Goal: Transaction & Acquisition: Purchase product/service

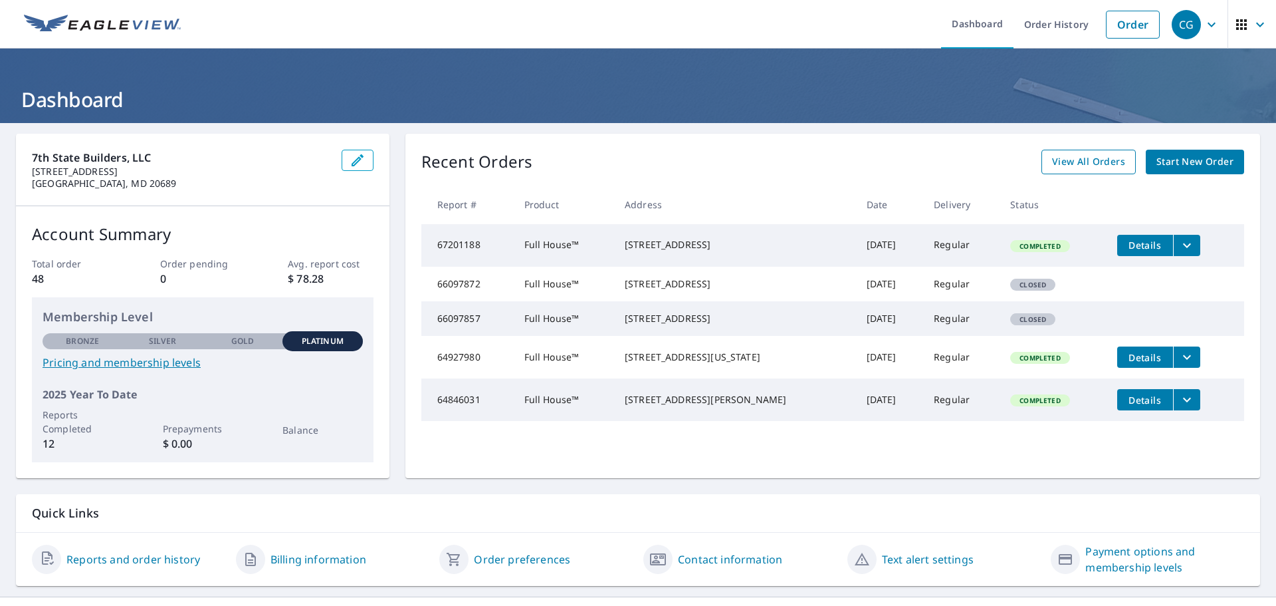
click at [1092, 158] on span "View All Orders" at bounding box center [1088, 162] width 73 height 17
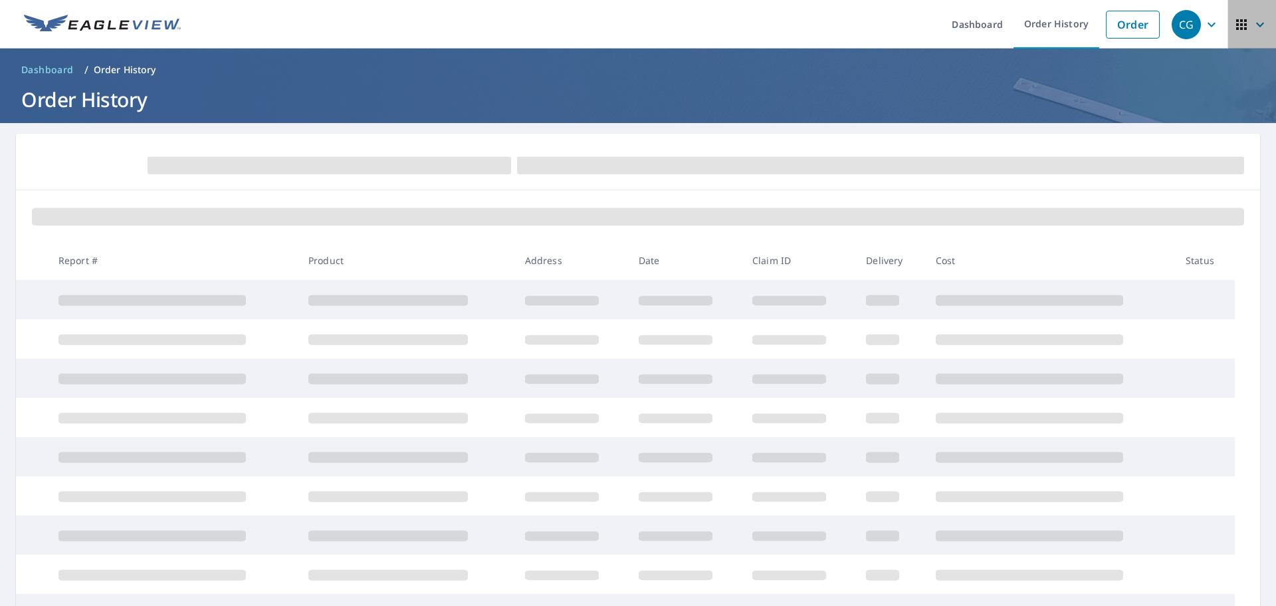
click at [1252, 26] on icon "button" at bounding box center [1260, 25] width 16 height 16
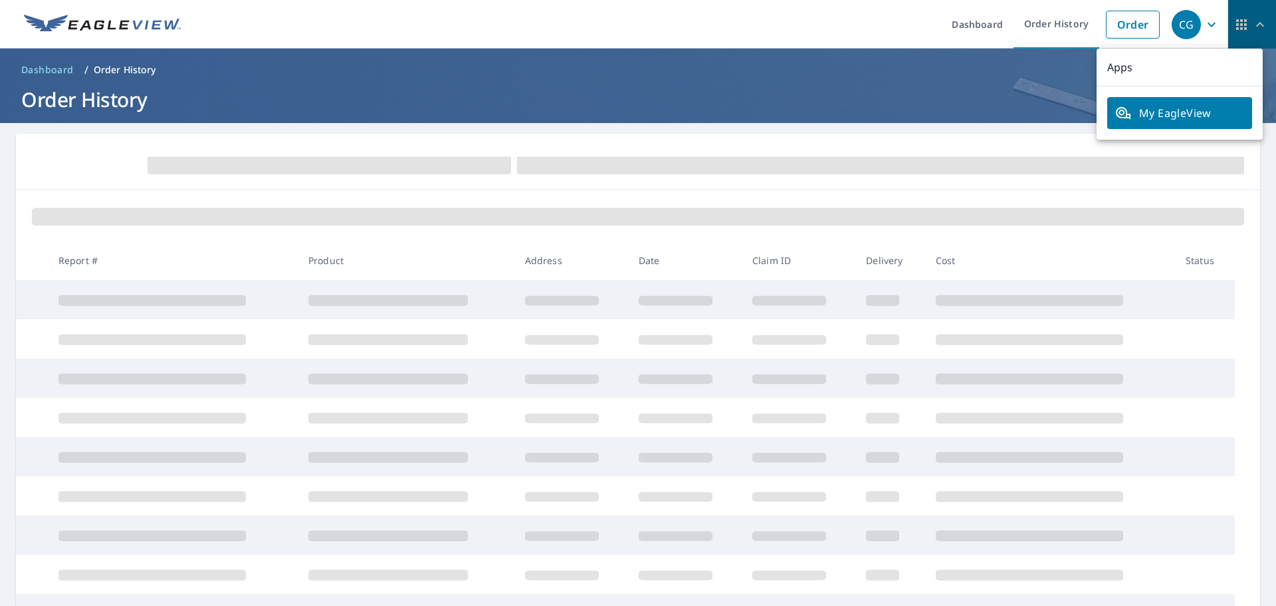
click at [1252, 26] on icon "button" at bounding box center [1260, 25] width 16 height 16
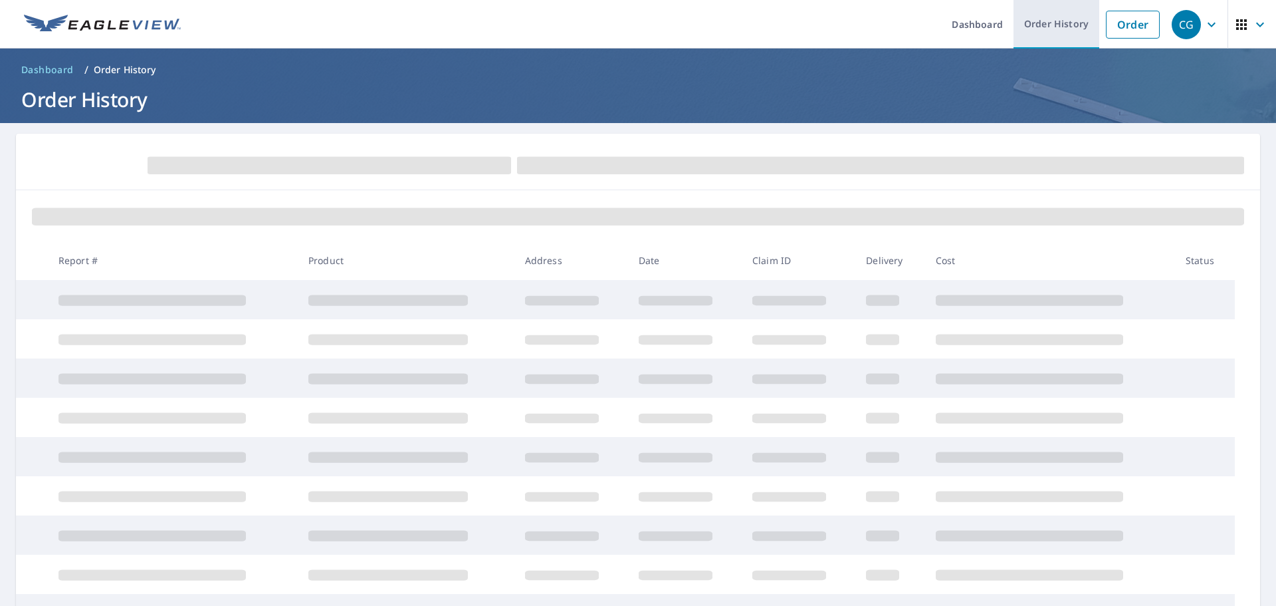
click at [1045, 19] on link "Order History" at bounding box center [1057, 24] width 86 height 49
click at [704, 171] on span at bounding box center [880, 165] width 727 height 17
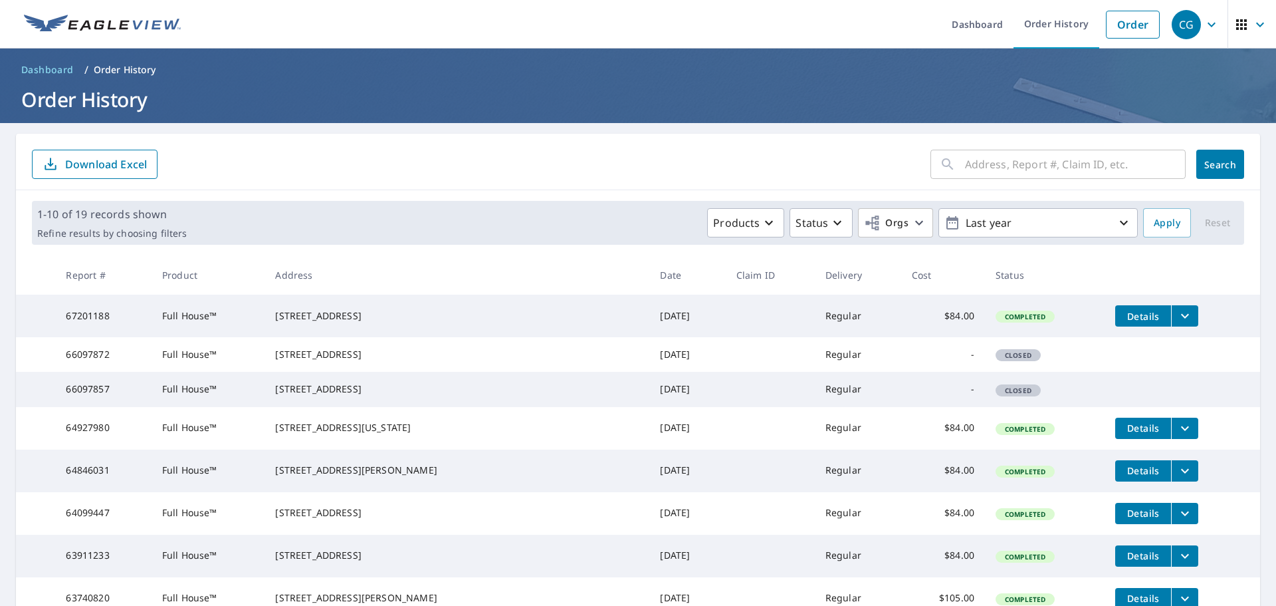
click at [699, 164] on form "​ Search Download Excel" at bounding box center [638, 164] width 1213 height 29
click at [989, 172] on input "text" at bounding box center [1075, 164] width 221 height 37
type input "22939"
click button "Search" at bounding box center [1221, 164] width 48 height 29
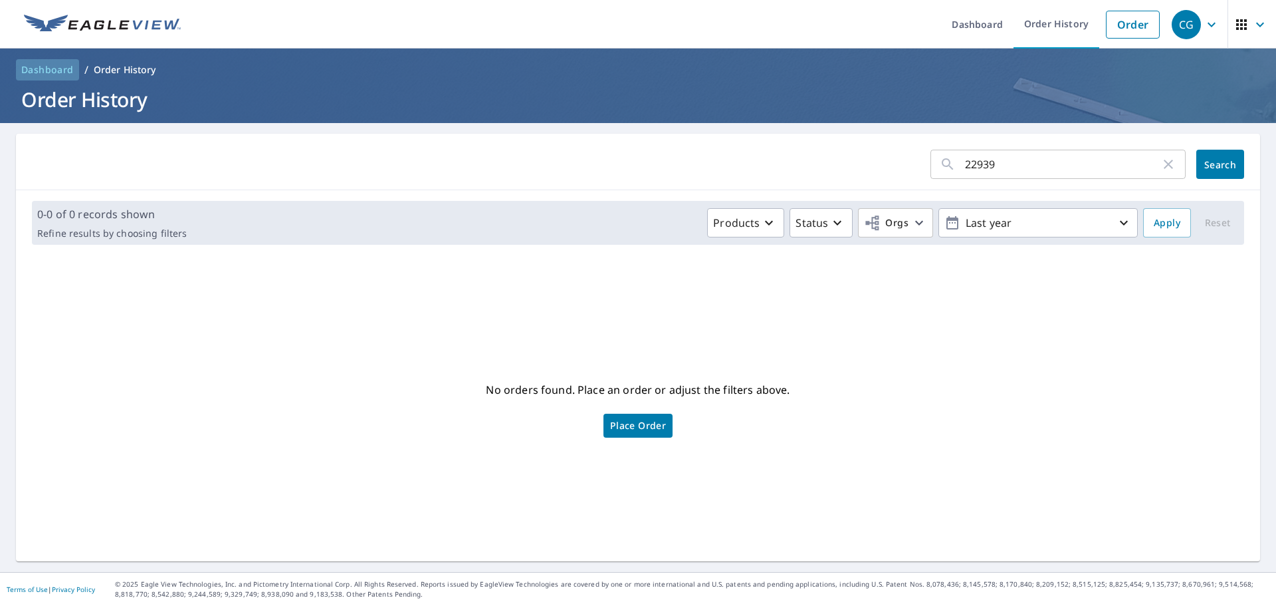
click at [44, 69] on span "Dashboard" at bounding box center [47, 69] width 53 height 13
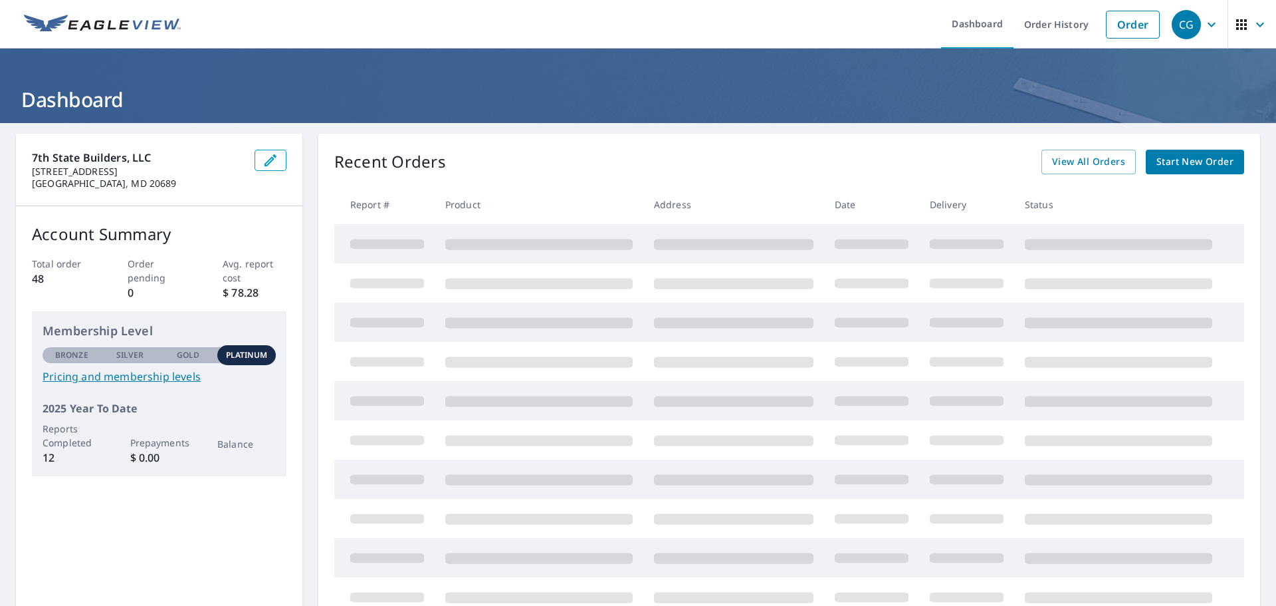
click at [1189, 158] on span "Start New Order" at bounding box center [1195, 162] width 77 height 17
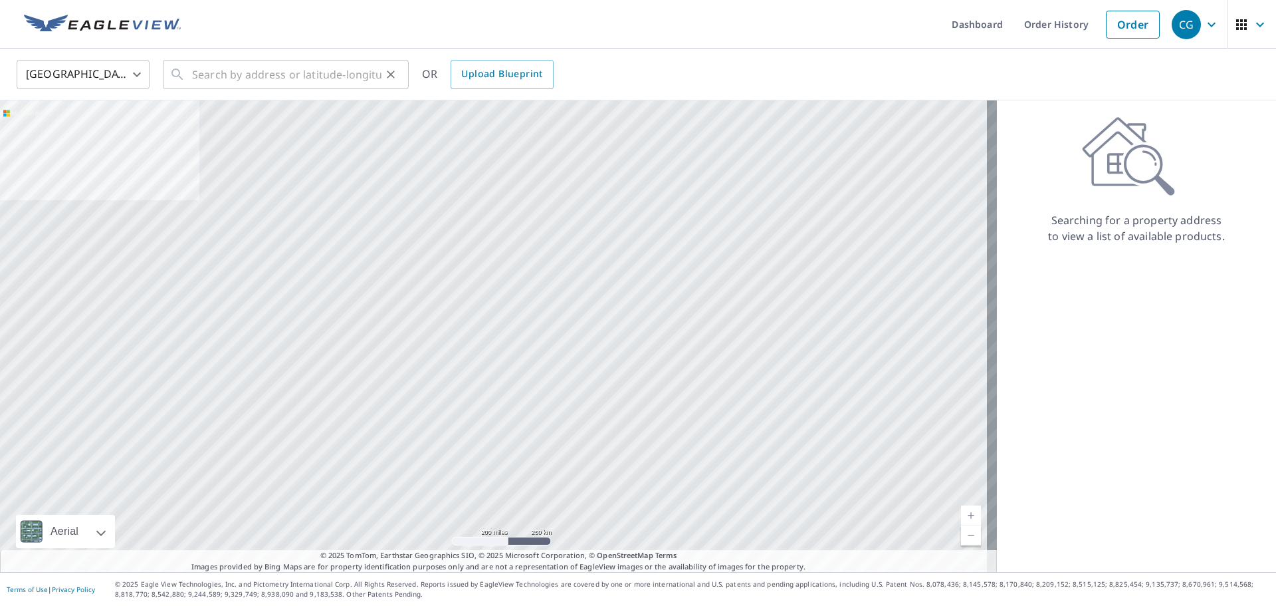
click at [188, 74] on div "​" at bounding box center [286, 74] width 246 height 29
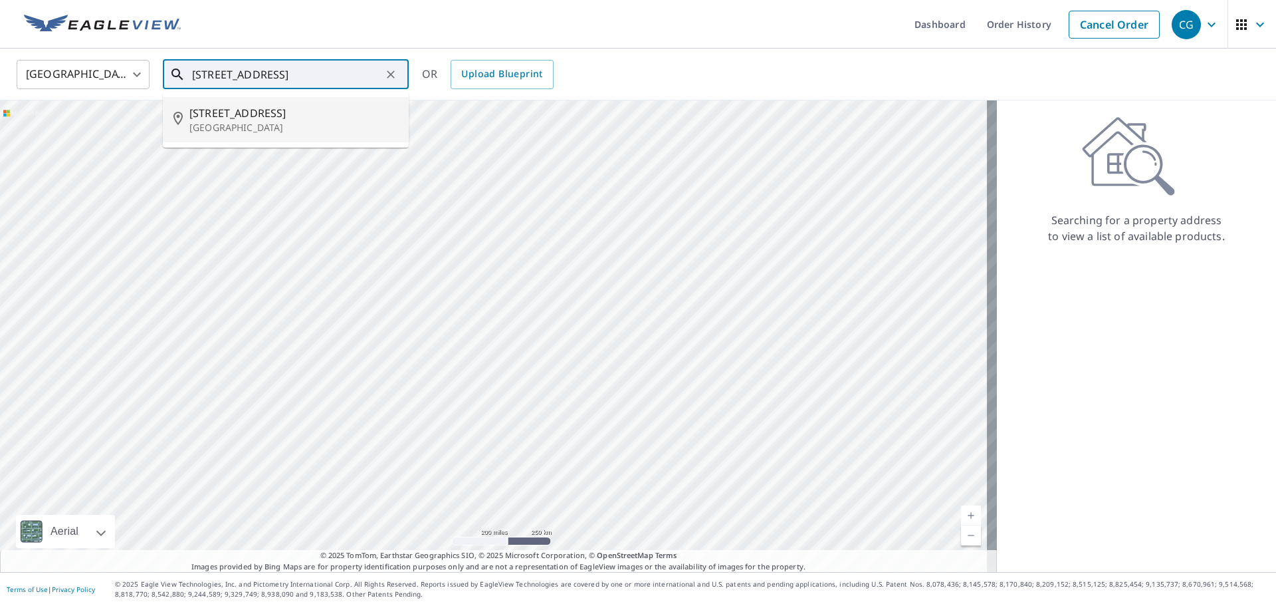
click at [253, 121] on p "[GEOGRAPHIC_DATA]" at bounding box center [293, 127] width 209 height 13
type input "[STREET_ADDRESS][PERSON_NAME]"
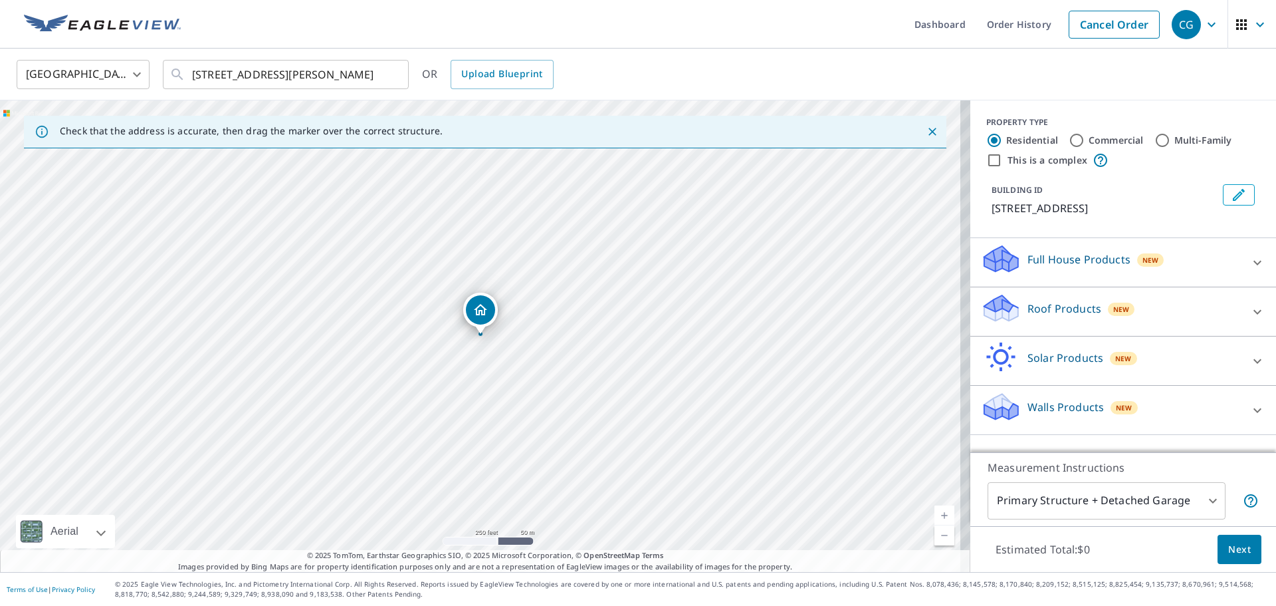
click at [1254, 265] on icon at bounding box center [1258, 262] width 8 height 5
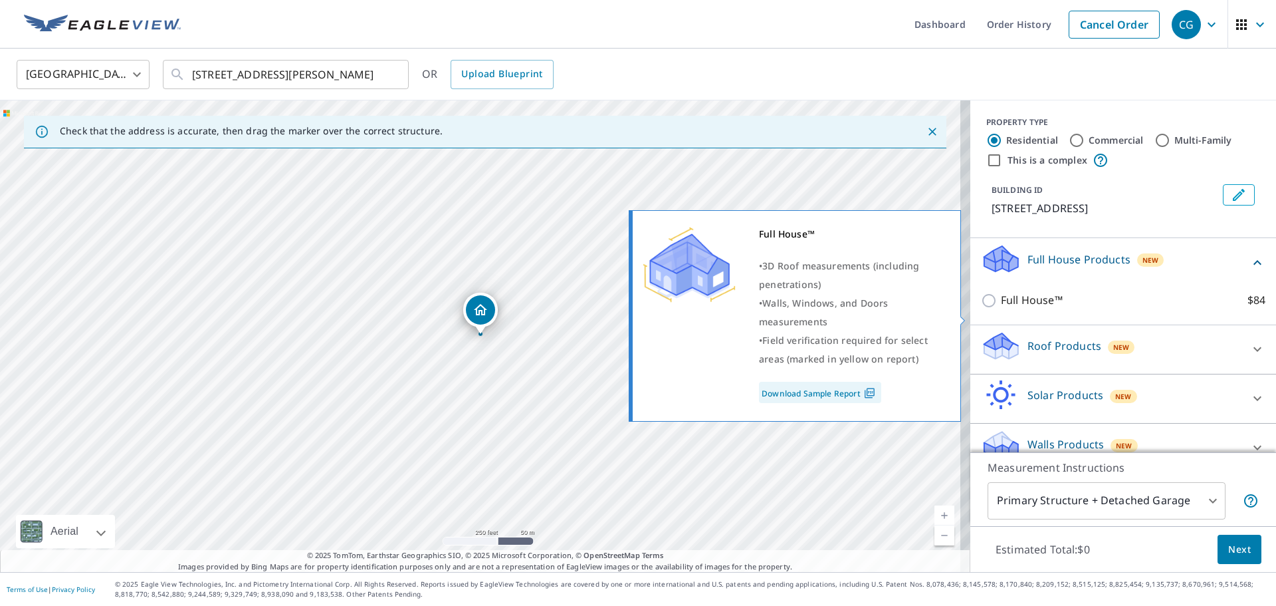
click at [981, 308] on input "Full House™ $84" at bounding box center [991, 301] width 20 height 16
checkbox input "true"
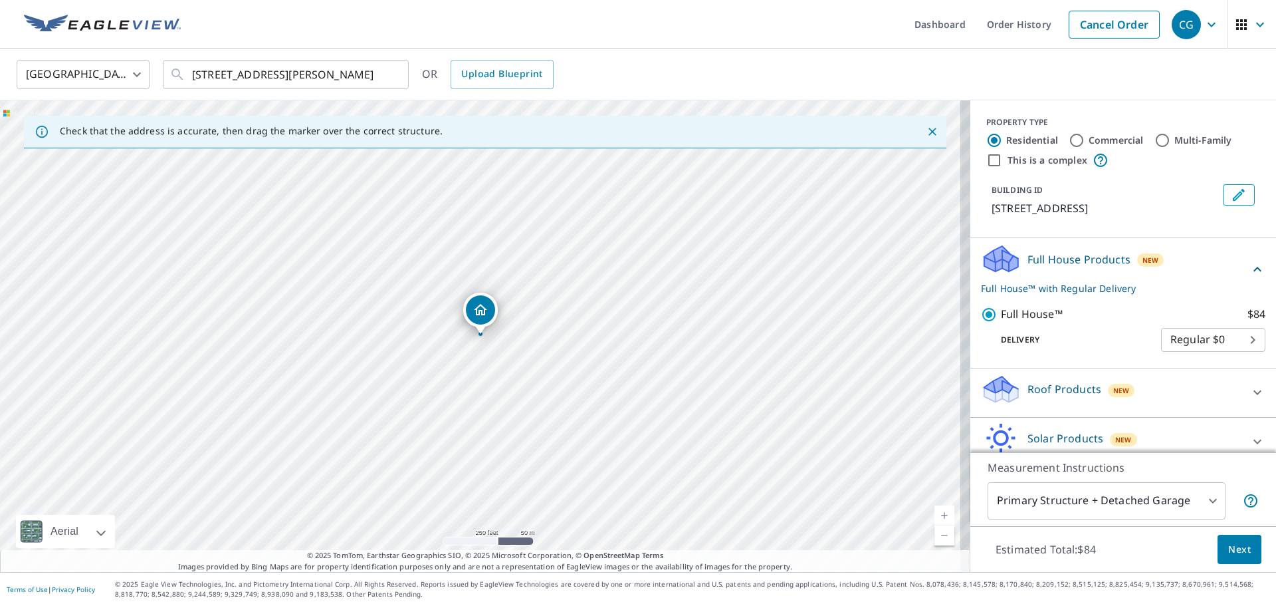
scroll to position [80, 0]
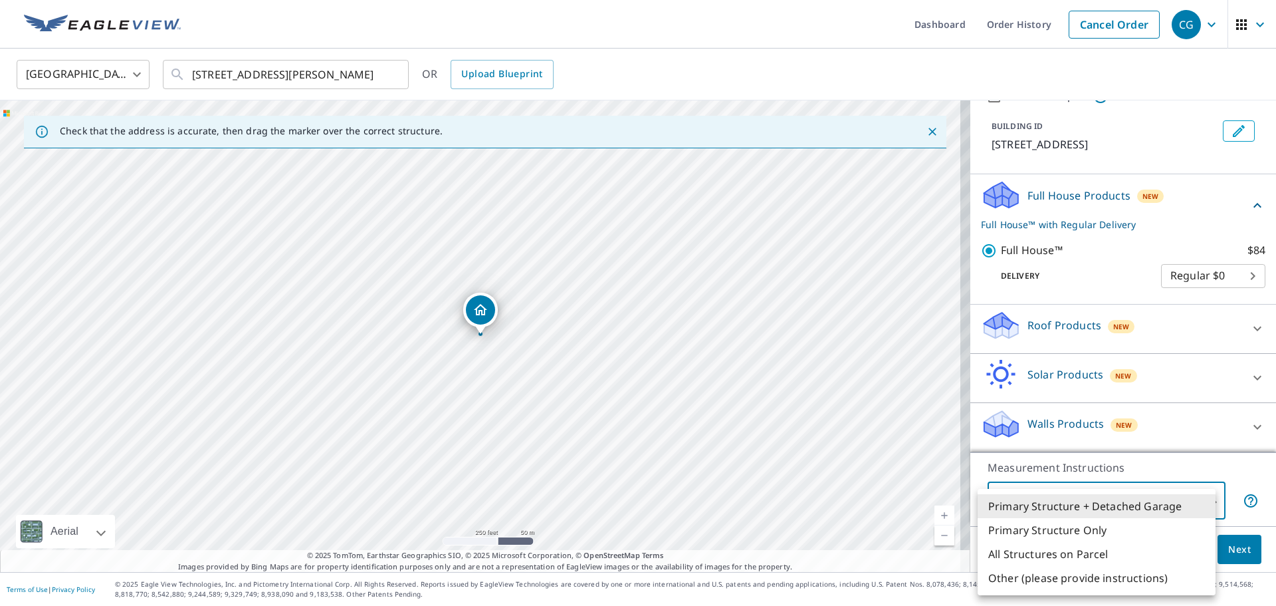
click at [1195, 503] on body "CG CG Dashboard Order History Cancel Order CG [GEOGRAPHIC_DATA] [GEOGRAPHIC_DAT…" at bounding box center [638, 303] width 1276 height 606
click at [1184, 552] on li "All Structures on Parcel" at bounding box center [1097, 554] width 238 height 24
type input "3"
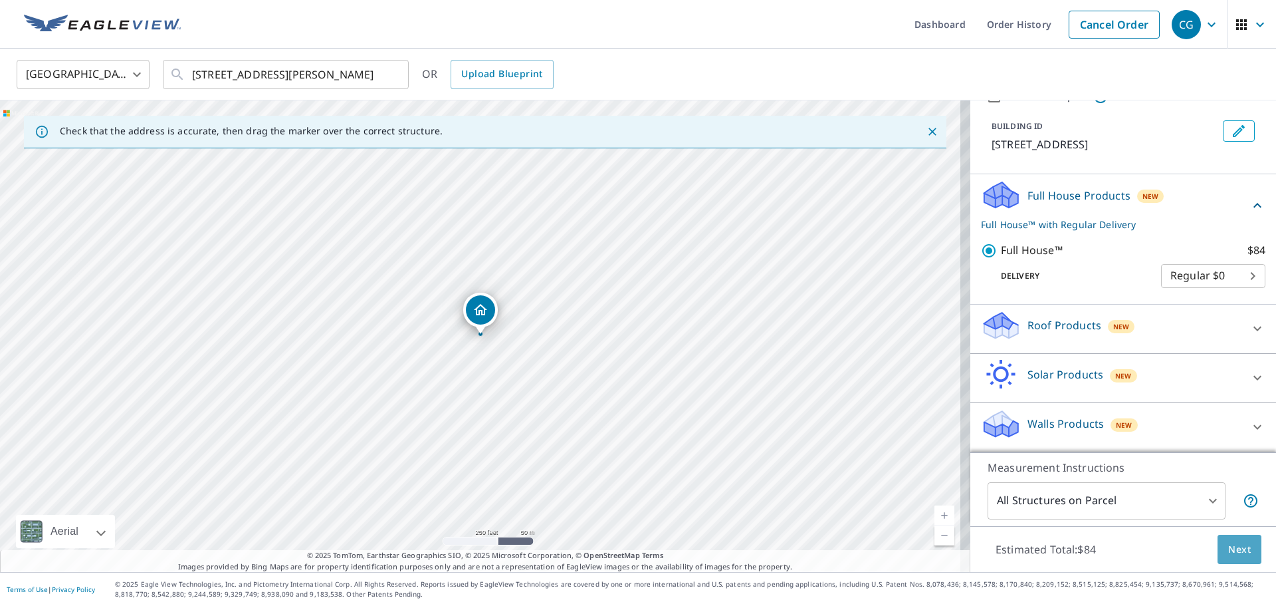
click at [1229, 552] on span "Next" at bounding box center [1240, 549] width 23 height 17
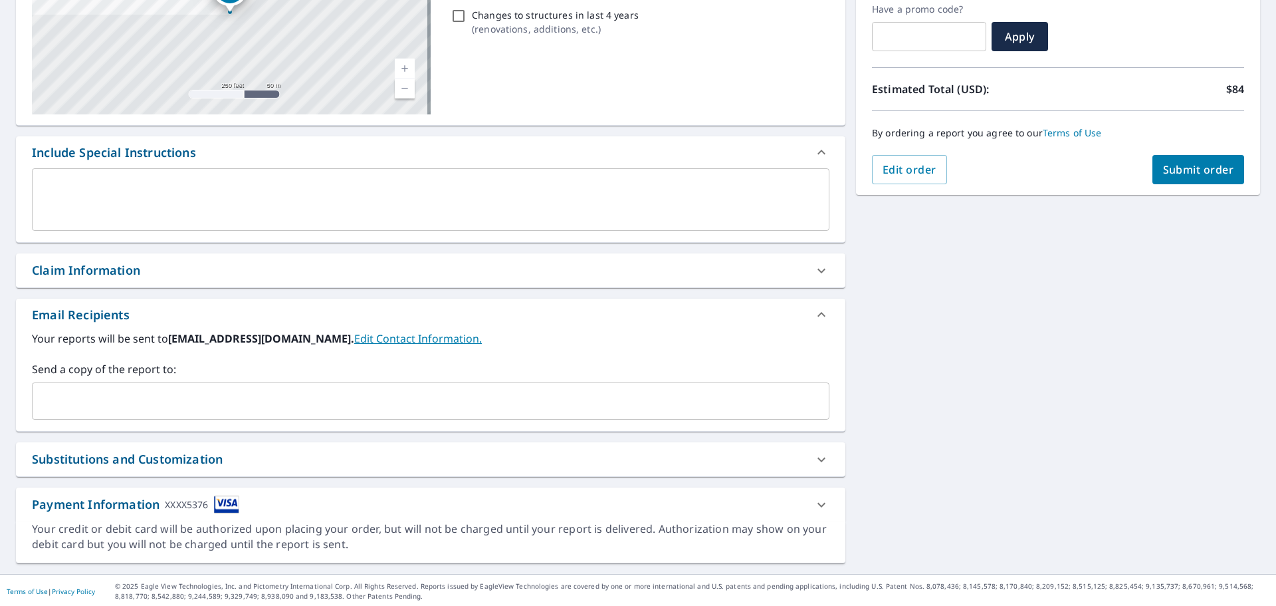
scroll to position [231, 0]
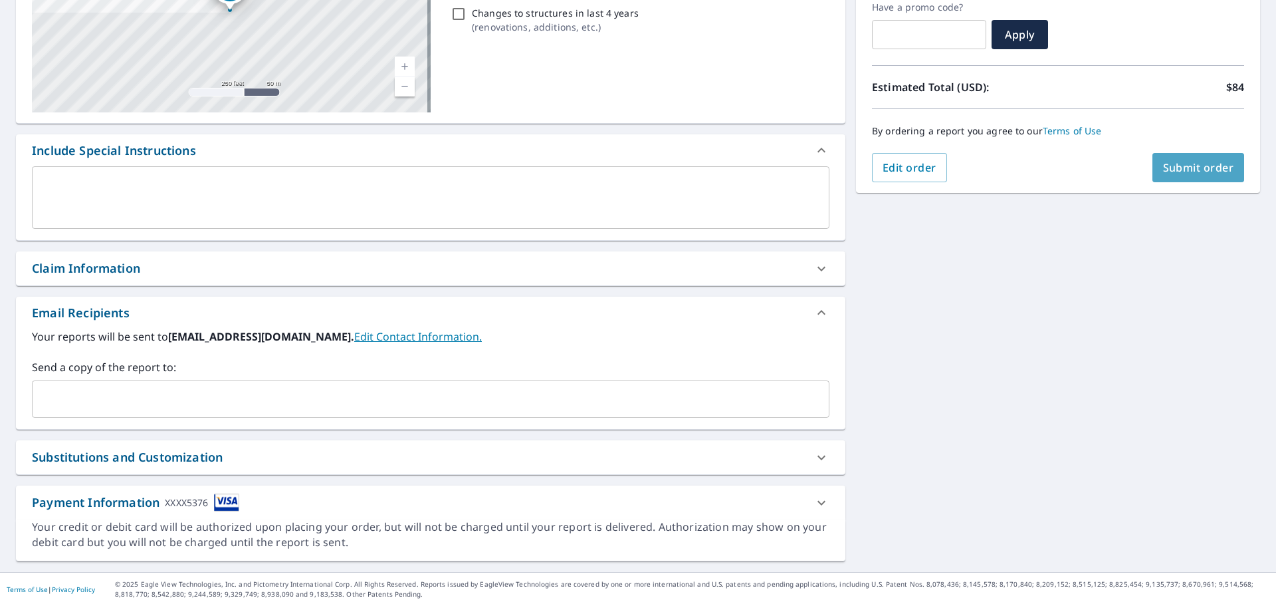
click at [1188, 162] on span "Submit order" at bounding box center [1198, 167] width 71 height 15
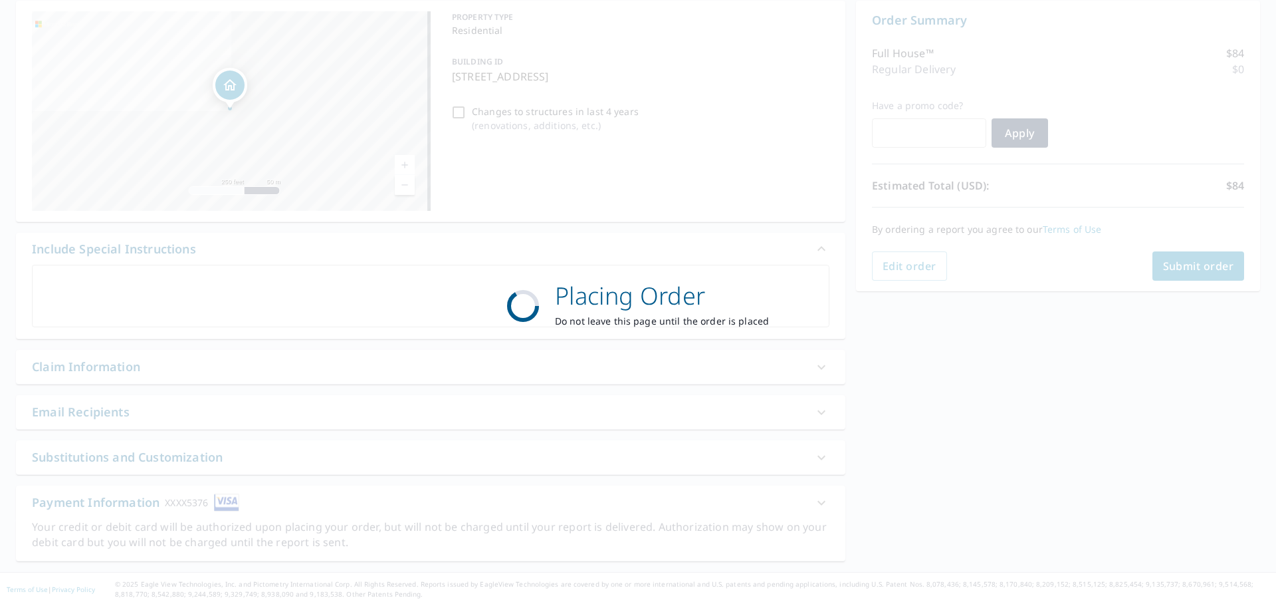
scroll to position [133, 0]
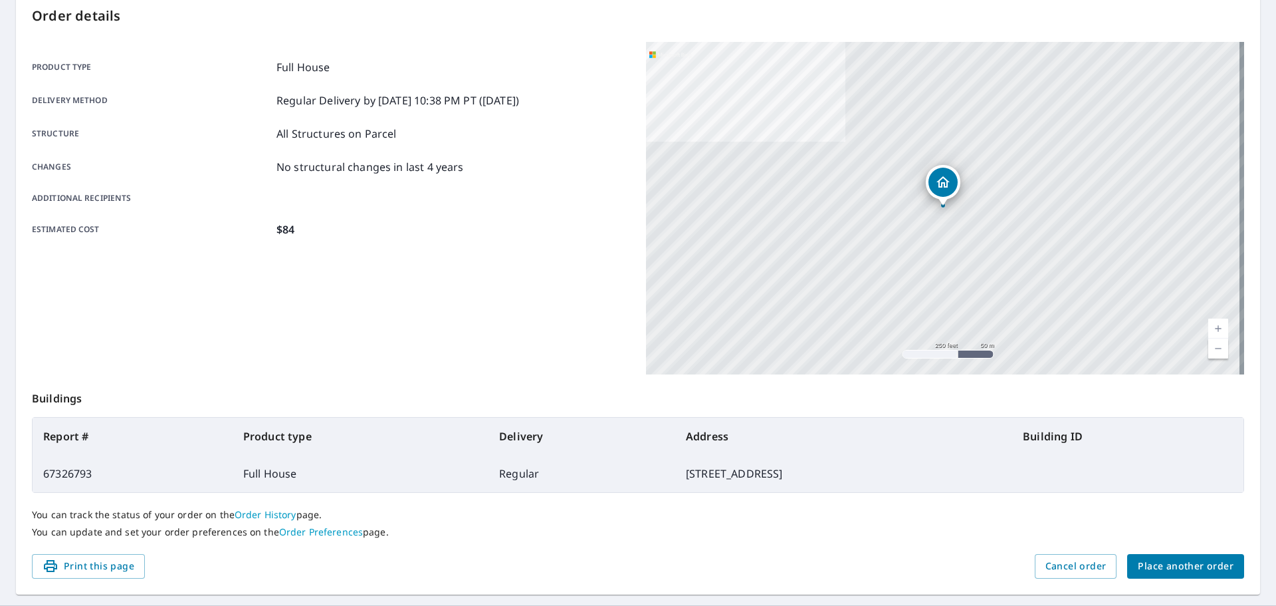
scroll to position [177, 0]
